Goal: Check status: Check status

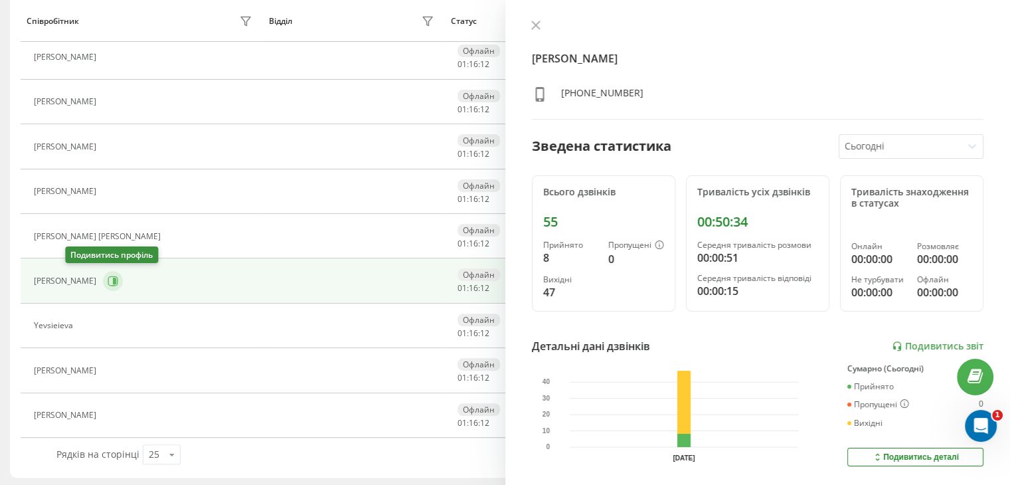
click at [113, 277] on icon at bounding box center [114, 280] width 3 height 7
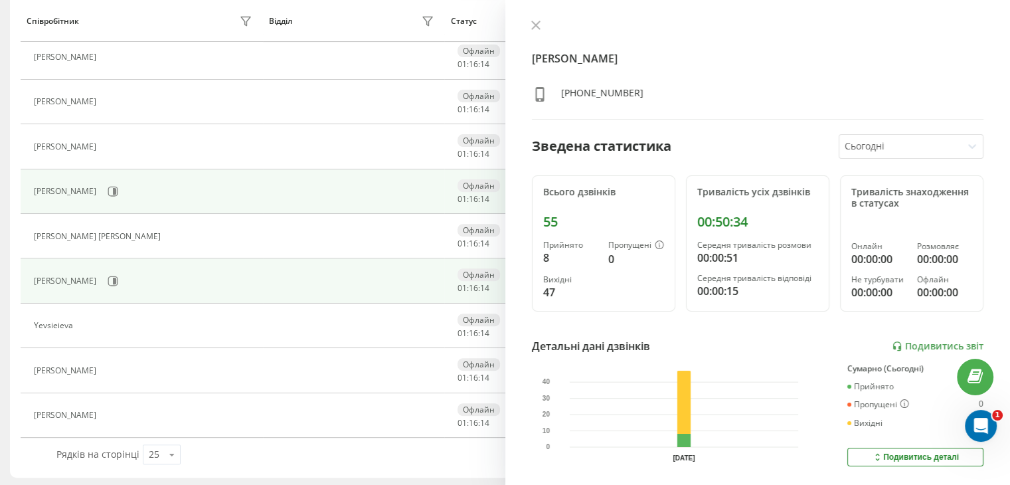
click at [106, 194] on div "[PERSON_NAME]" at bounding box center [145, 191] width 222 height 23
click at [117, 187] on icon at bounding box center [113, 191] width 11 height 11
click at [113, 277] on icon at bounding box center [114, 280] width 3 height 7
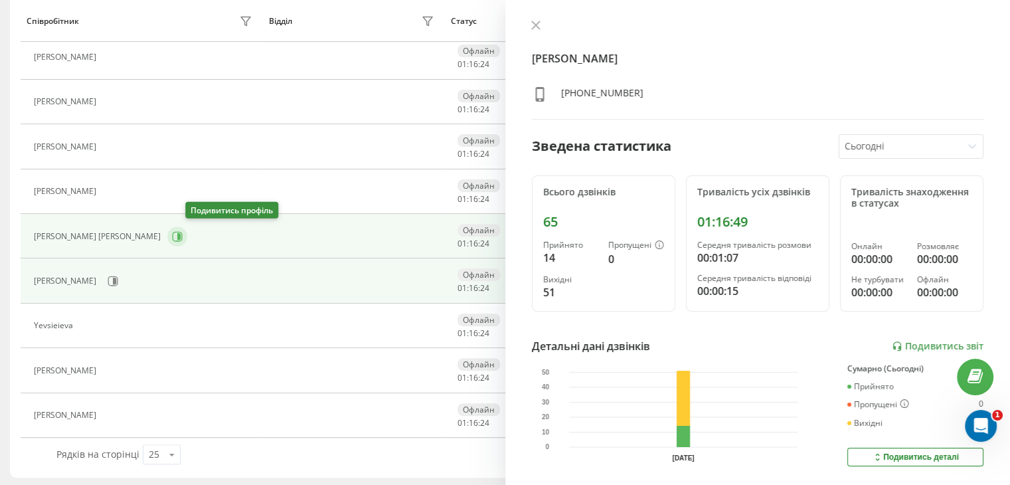
click at [183, 232] on icon at bounding box center [177, 236] width 11 height 11
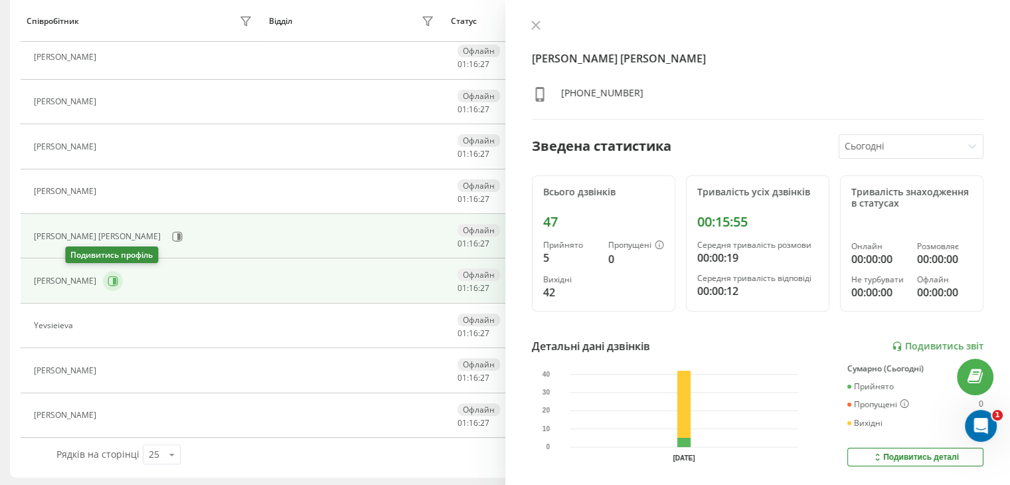
click at [103, 277] on button at bounding box center [113, 281] width 20 height 20
